Goal: Transaction & Acquisition: Purchase product/service

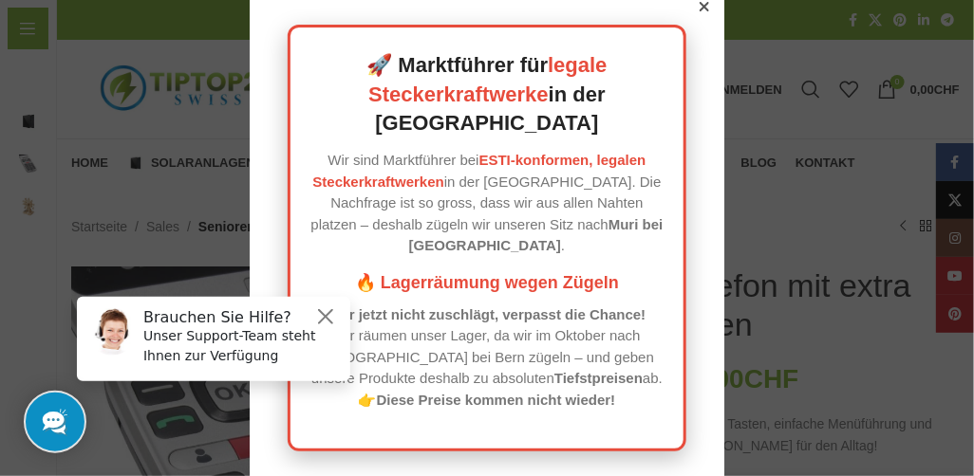
click at [700, 11] on icon at bounding box center [704, 6] width 9 height 9
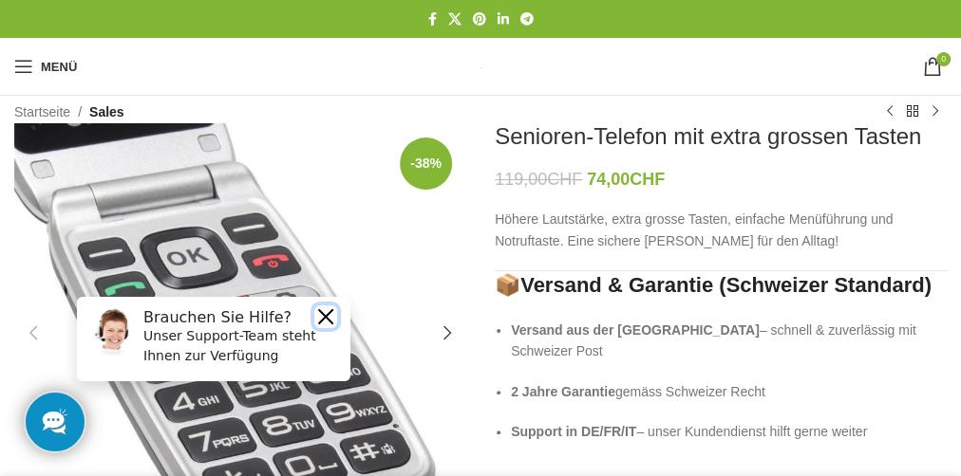
click at [327, 314] on button "Close" at bounding box center [325, 316] width 23 height 23
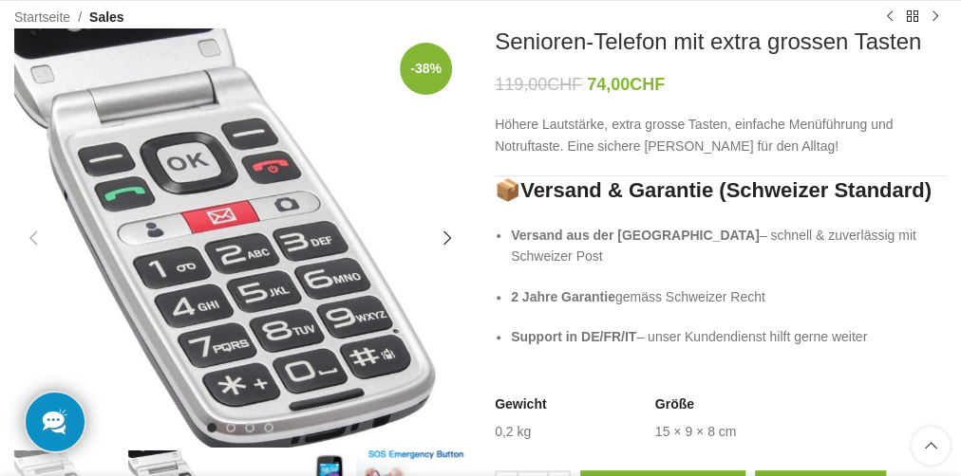
scroll to position [190, 0]
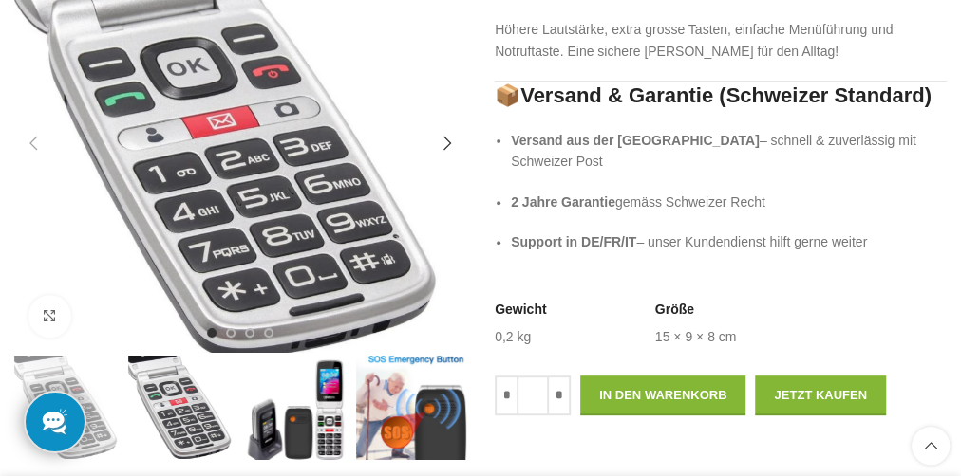
click at [294, 282] on img "1 / 4" at bounding box center [240, 160] width 452 height 452
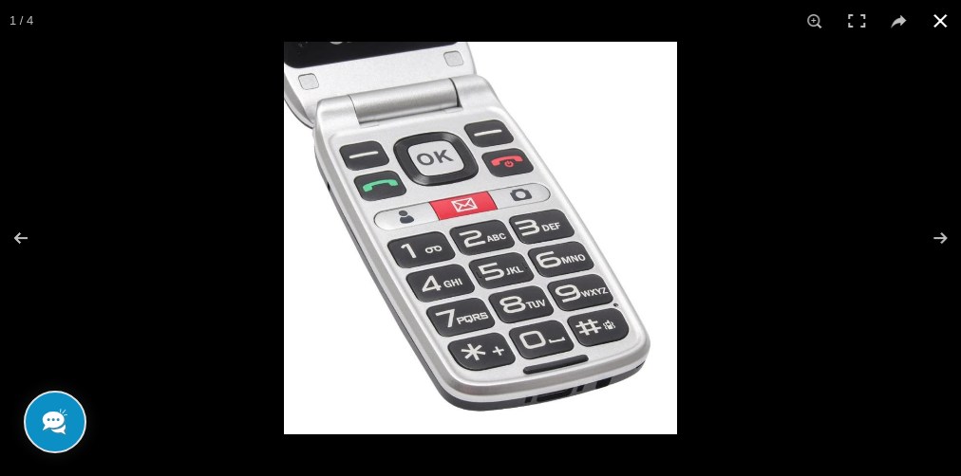
click at [944, 21] on button at bounding box center [940, 21] width 42 height 42
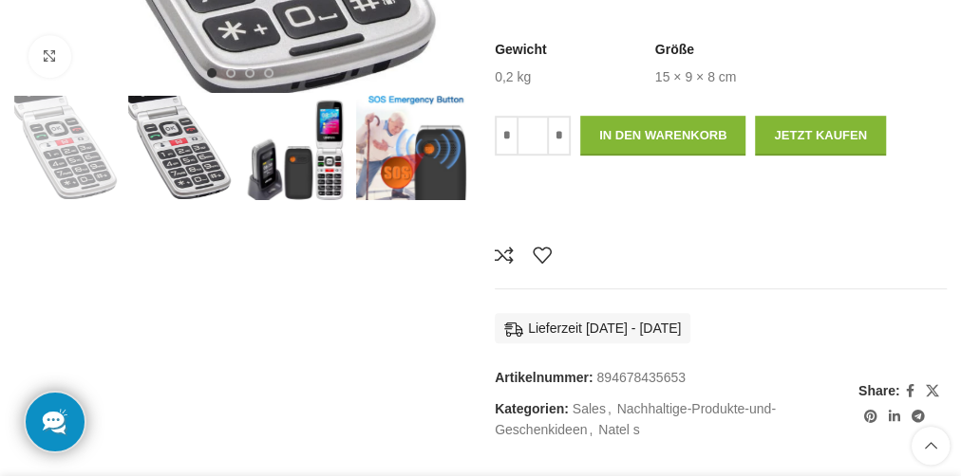
scroll to position [475, 0]
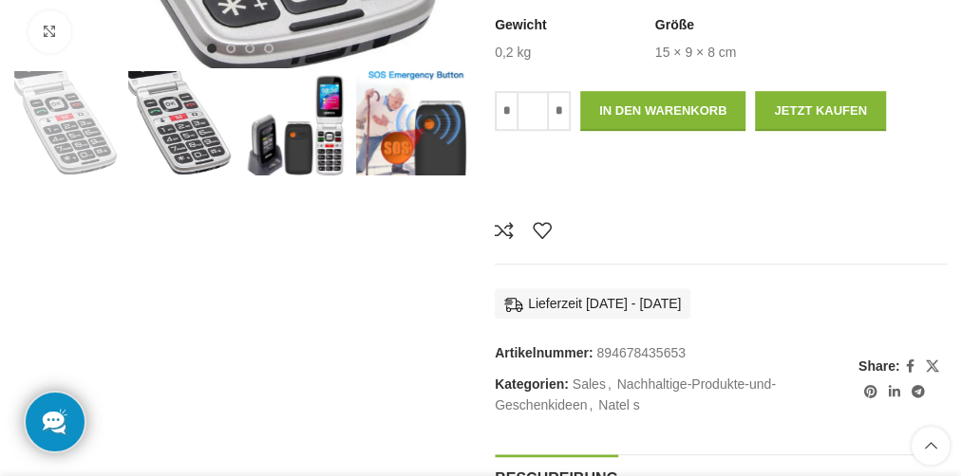
click at [352, 181] on img "3 / 4" at bounding box center [297, 126] width 110 height 110
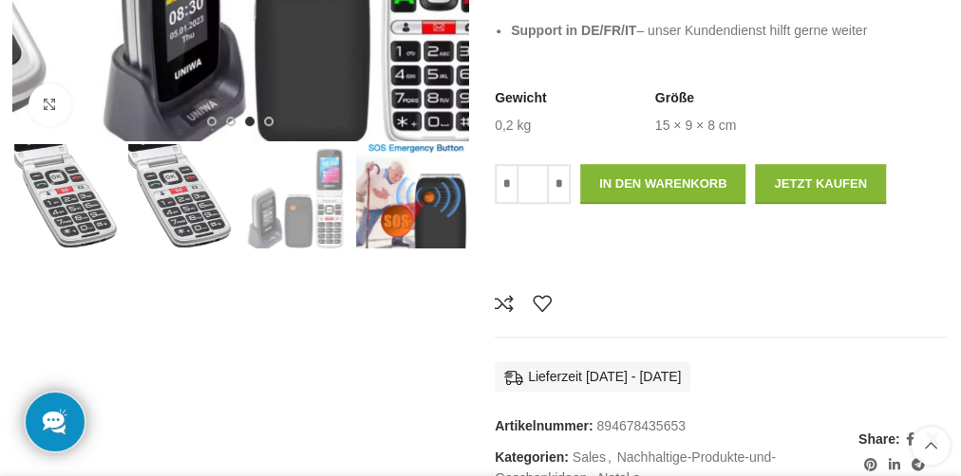
scroll to position [285, 0]
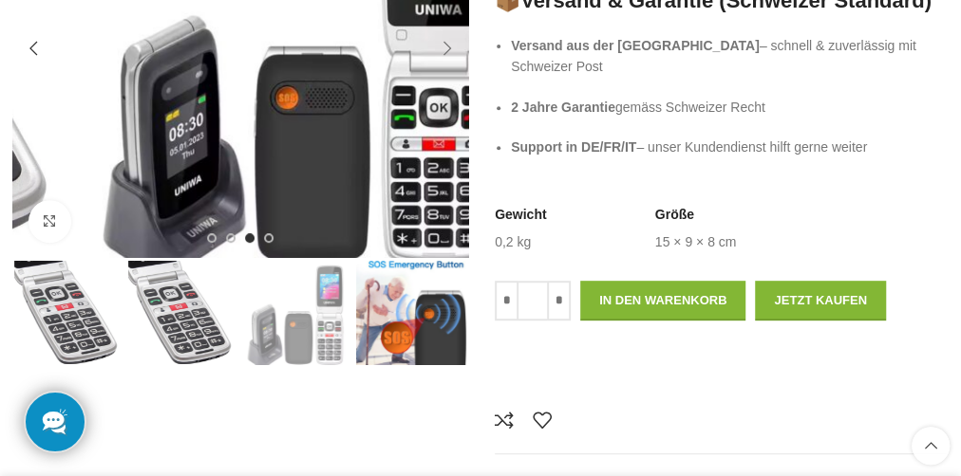
click at [466, 67] on div "Next slide" at bounding box center [447, 48] width 38 height 38
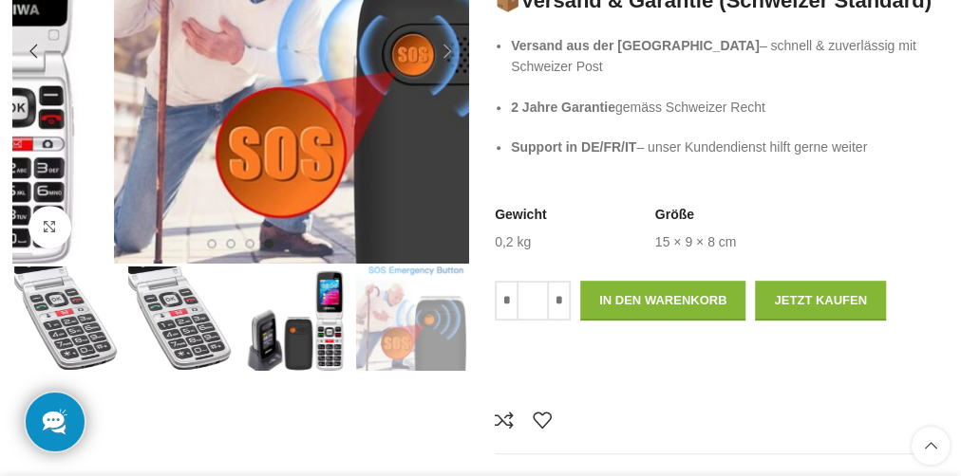
click at [466, 70] on div "Next slide" at bounding box center [447, 51] width 38 height 38
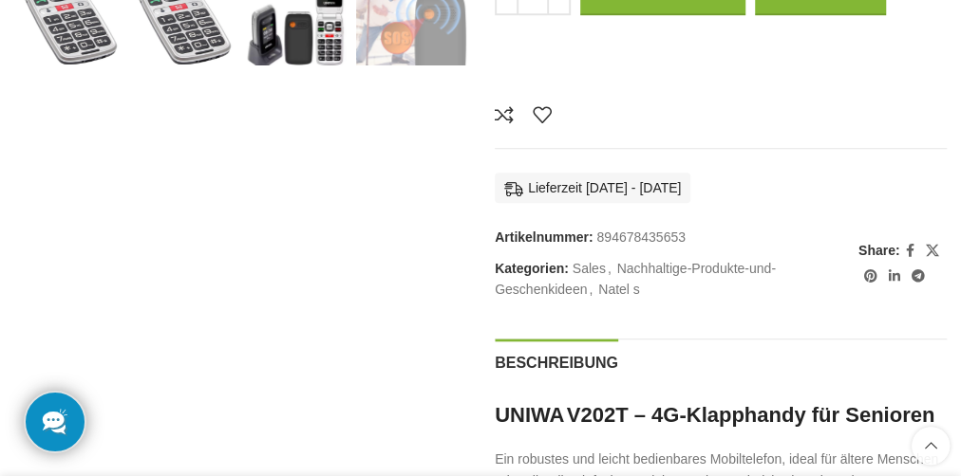
scroll to position [664, 0]
